Goal: Task Accomplishment & Management: Use online tool/utility

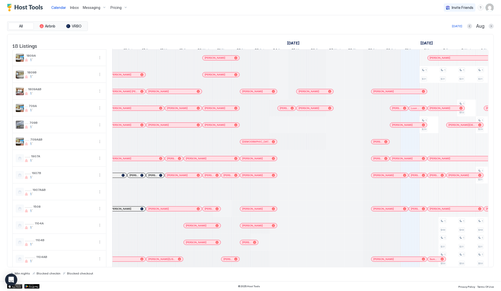
scroll to position [0, 389]
drag, startPoint x: 326, startPoint y: 196, endPoint x: 164, endPoint y: 197, distance: 162.6
click at [326, 196] on div at bounding box center [334, 191] width 19 height 17
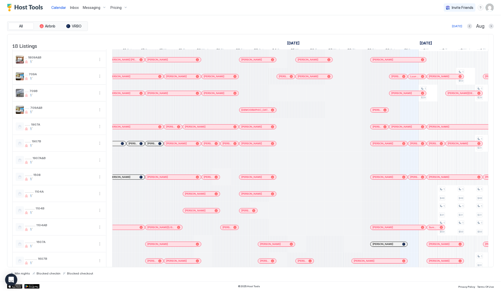
scroll to position [64, 0]
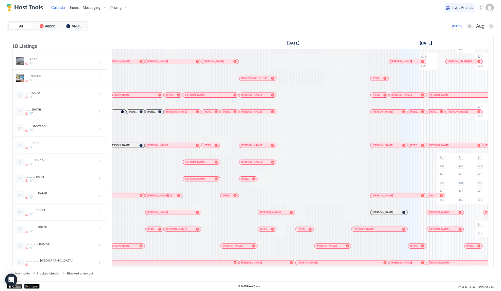
click at [100, 9] on div "Messaging" at bounding box center [95, 7] width 28 height 9
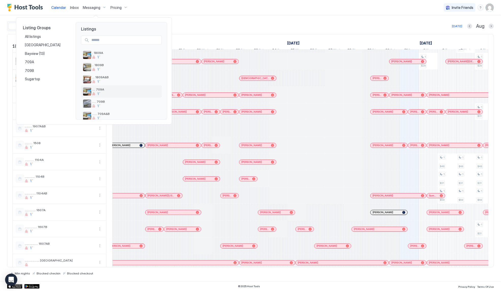
click at [104, 92] on div at bounding box center [126, 93] width 68 height 3
